Goal: Task Accomplishment & Management: Manage account settings

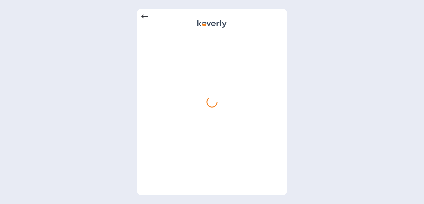
click at [144, 17] on icon at bounding box center [144, 16] width 7 height 7
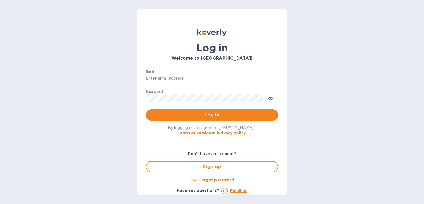
type input "[PERSON_NAME][EMAIL_ADDRESS][DOMAIN_NAME]"
click at [270, 99] on icon "toggle password visibility" at bounding box center [270, 98] width 3 height 3
drag, startPoint x: 216, startPoint y: 78, endPoint x: 119, endPoint y: 79, distance: 97.2
click at [116, 79] on div "Log in Welcome to [GEOGRAPHIC_DATA]! Email [PERSON_NAME][EMAIL_ADDRESS][DOMAIN_…" at bounding box center [212, 102] width 424 height 204
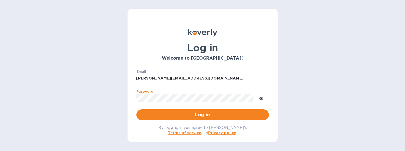
click at [122, 97] on div "Log in Welcome to [GEOGRAPHIC_DATA]! Email [PERSON_NAME][EMAIL_ADDRESS][DOMAIN_…" at bounding box center [202, 75] width 405 height 151
